Goal: Task Accomplishment & Management: Use online tool/utility

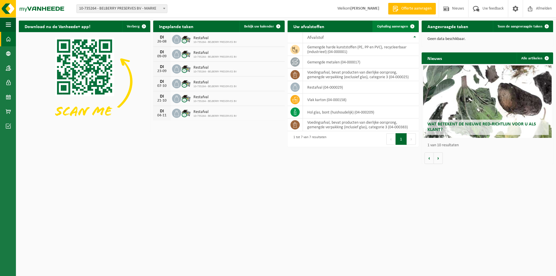
click at [388, 25] on span "Ophaling aanvragen" at bounding box center [392, 27] width 31 height 4
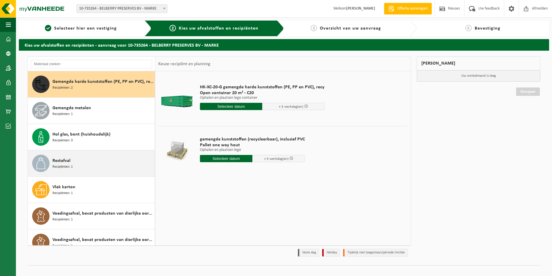
click at [68, 162] on span "Restafval" at bounding box center [61, 160] width 18 height 7
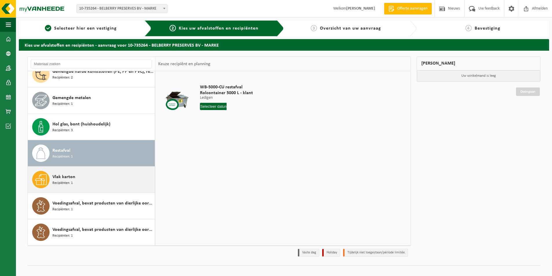
click at [69, 179] on span "Vlak karton" at bounding box center [63, 177] width 23 height 7
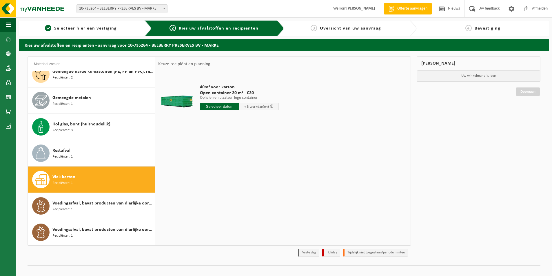
click at [211, 105] on input "text" at bounding box center [219, 106] width 39 height 7
click at [246, 165] on div "22" at bounding box center [246, 167] width 10 height 9
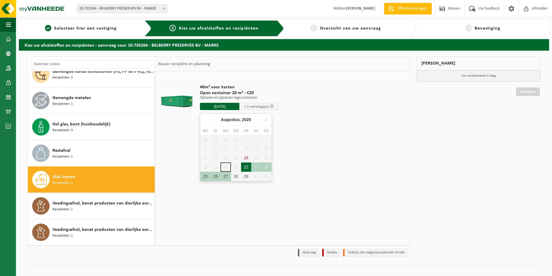
type input "Van 2025-08-22"
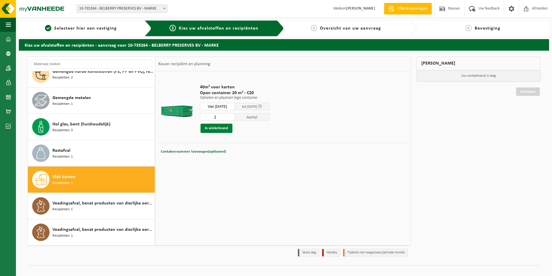
click at [220, 126] on button "In winkelmand" at bounding box center [217, 128] width 32 height 9
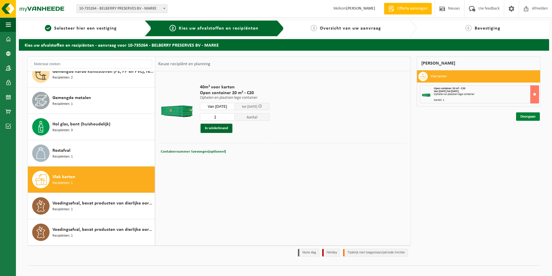
click at [526, 115] on link "Doorgaan" at bounding box center [528, 116] width 24 height 8
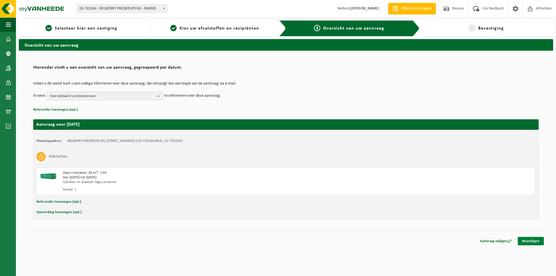
click at [534, 239] on link "Bevestigen" at bounding box center [531, 241] width 26 height 8
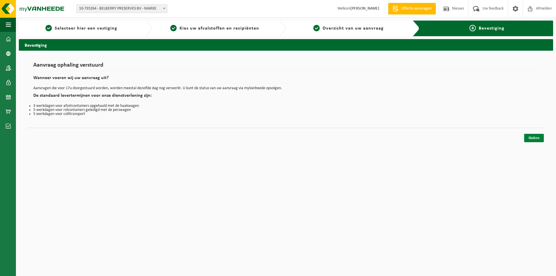
click at [536, 138] on link "Sluiten" at bounding box center [534, 138] width 20 height 8
